Goal: Task Accomplishment & Management: Manage account settings

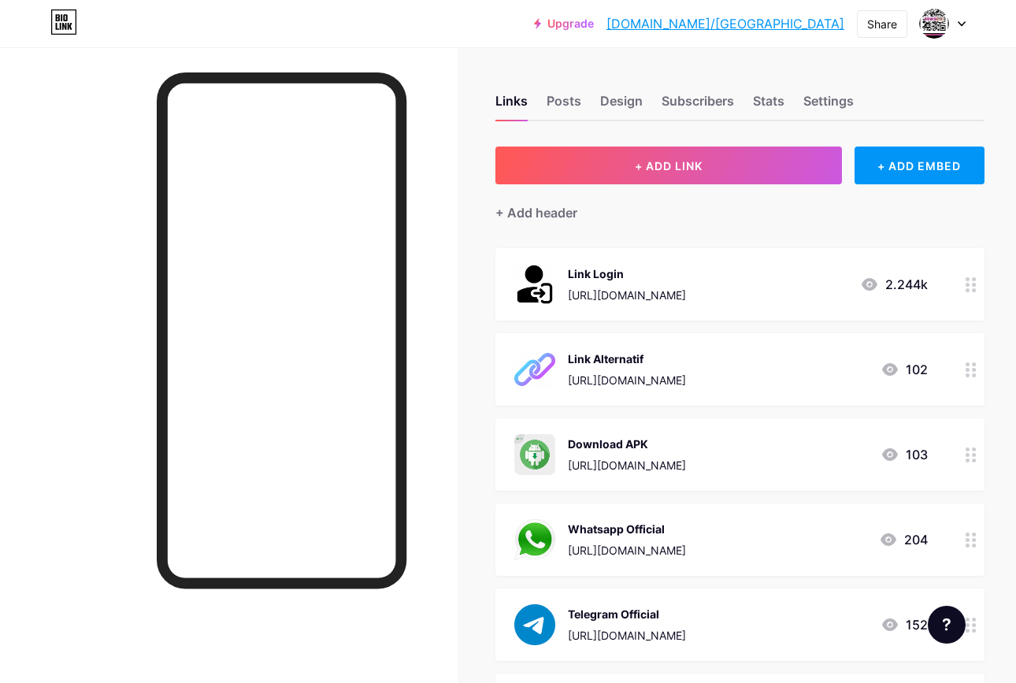
click at [84, 253] on div at bounding box center [229, 388] width 458 height 683
click at [462, 17] on div "Upgrade [DOMAIN_NAME]/komuni... [DOMAIN_NAME]/komunitasrusia Share Switch accou…" at bounding box center [508, 23] width 1016 height 28
click at [60, 268] on div at bounding box center [229, 388] width 458 height 683
click at [80, 513] on div at bounding box center [229, 388] width 458 height 683
click at [686, 548] on div "[URL][DOMAIN_NAME]" at bounding box center [627, 550] width 118 height 17
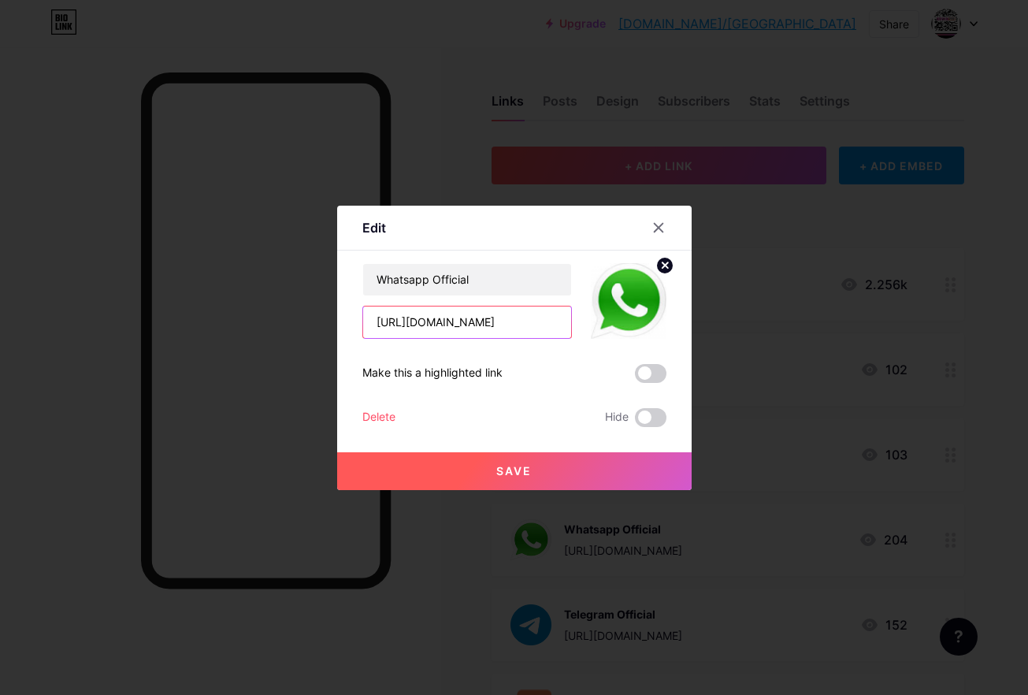
click at [510, 328] on input "[URL][DOMAIN_NAME]" at bounding box center [467, 322] width 208 height 32
paste input "5920283999"
type input "[URL][DOMAIN_NAME]"
click at [564, 459] on button "Save" at bounding box center [514, 471] width 355 height 38
